Goal: Book appointment/travel/reservation

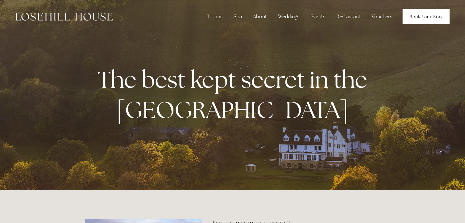
click at [424, 12] on link "Book Your Stay" at bounding box center [426, 16] width 47 height 15
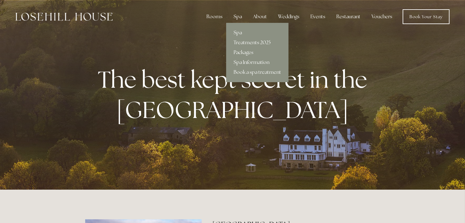
click at [242, 17] on div "Spa" at bounding box center [238, 17] width 18 height 12
click at [238, 32] on link "Spa" at bounding box center [257, 33] width 62 height 10
